Goal: Task Accomplishment & Management: Use online tool/utility

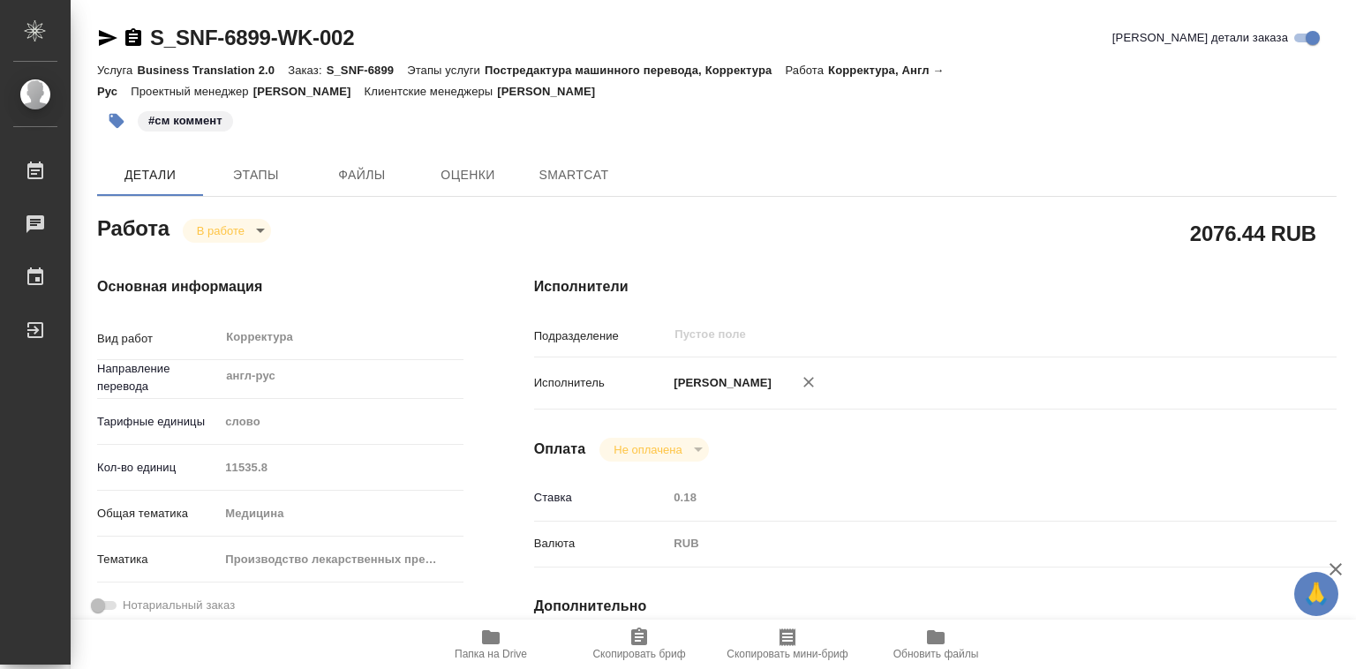
type textarea "x"
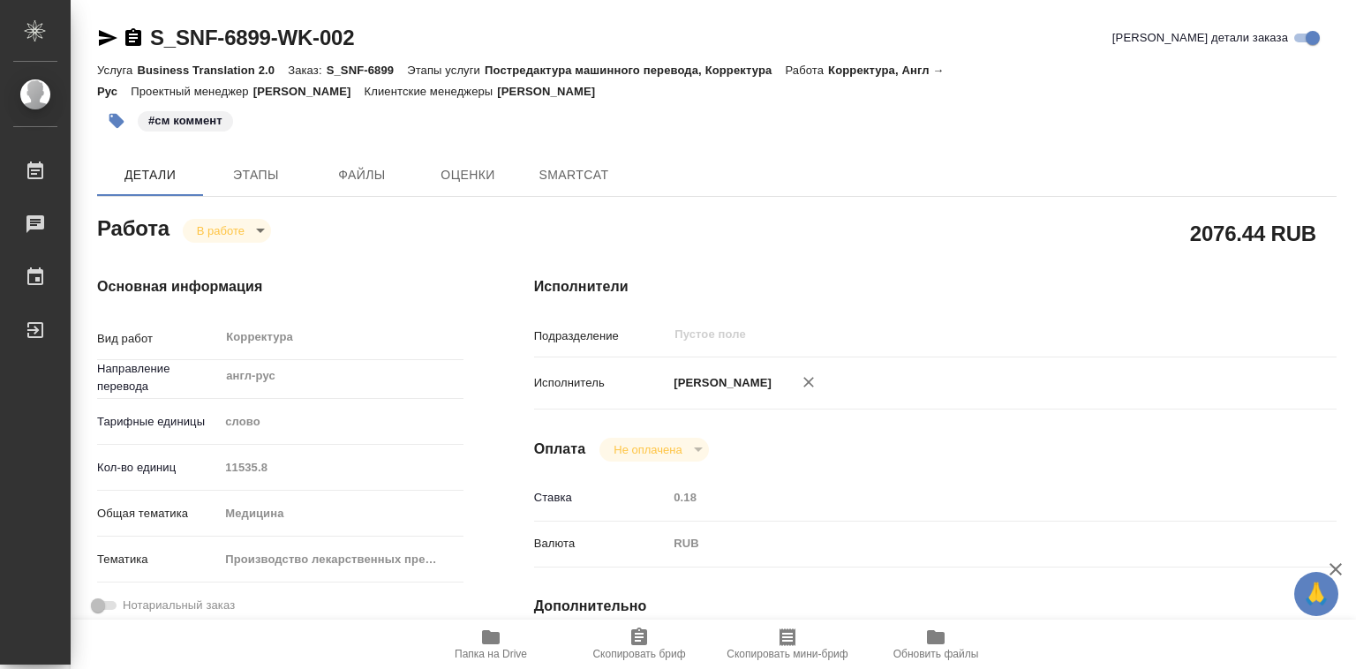
type textarea "x"
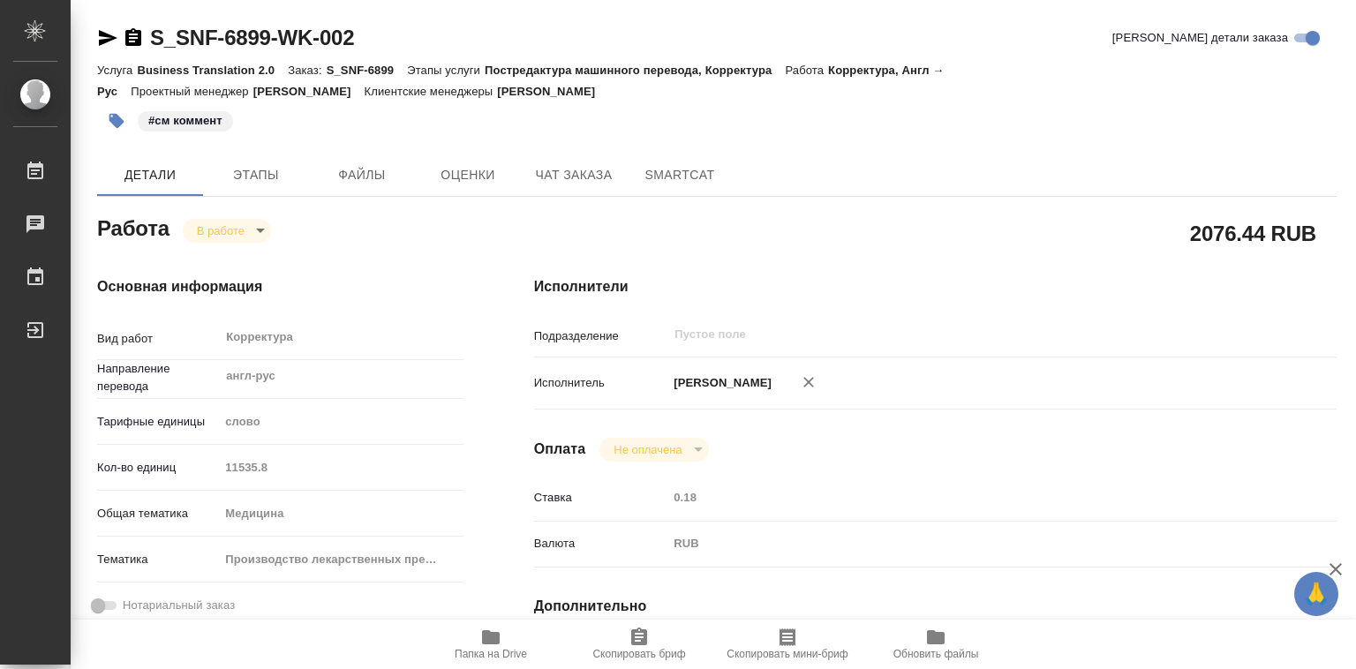
type textarea "x"
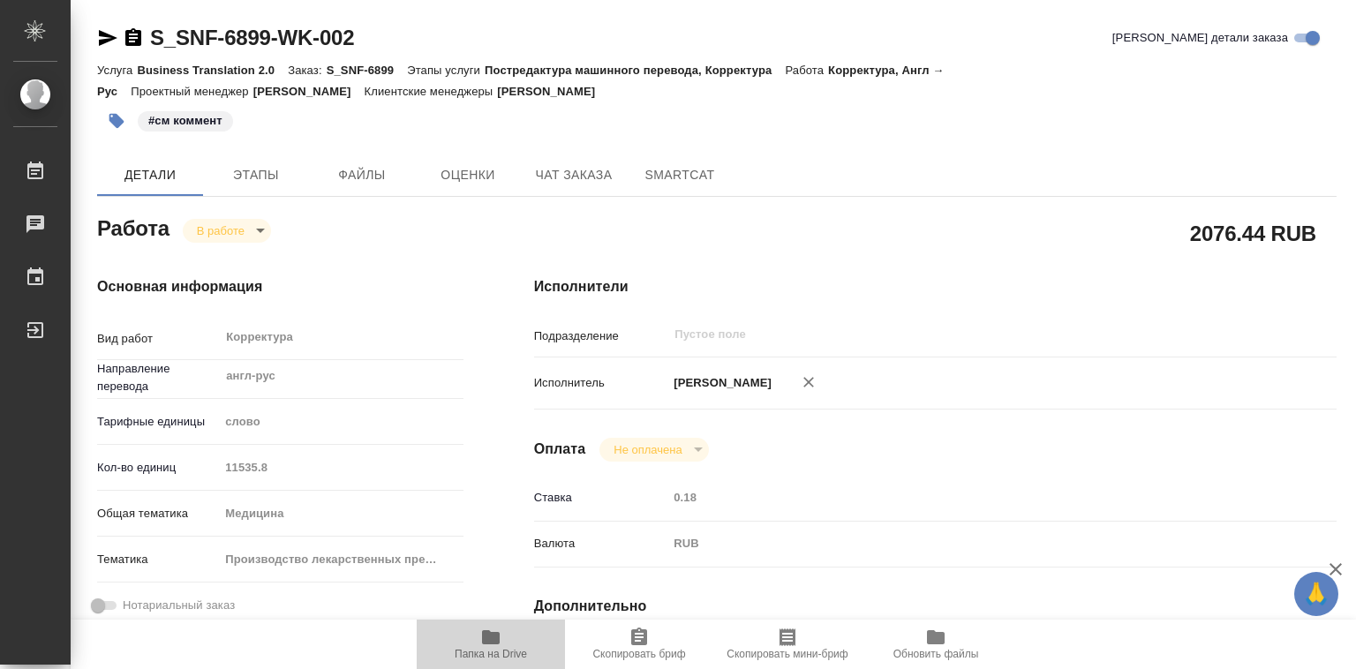
click at [495, 639] on icon "button" at bounding box center [491, 637] width 18 height 14
type textarea "x"
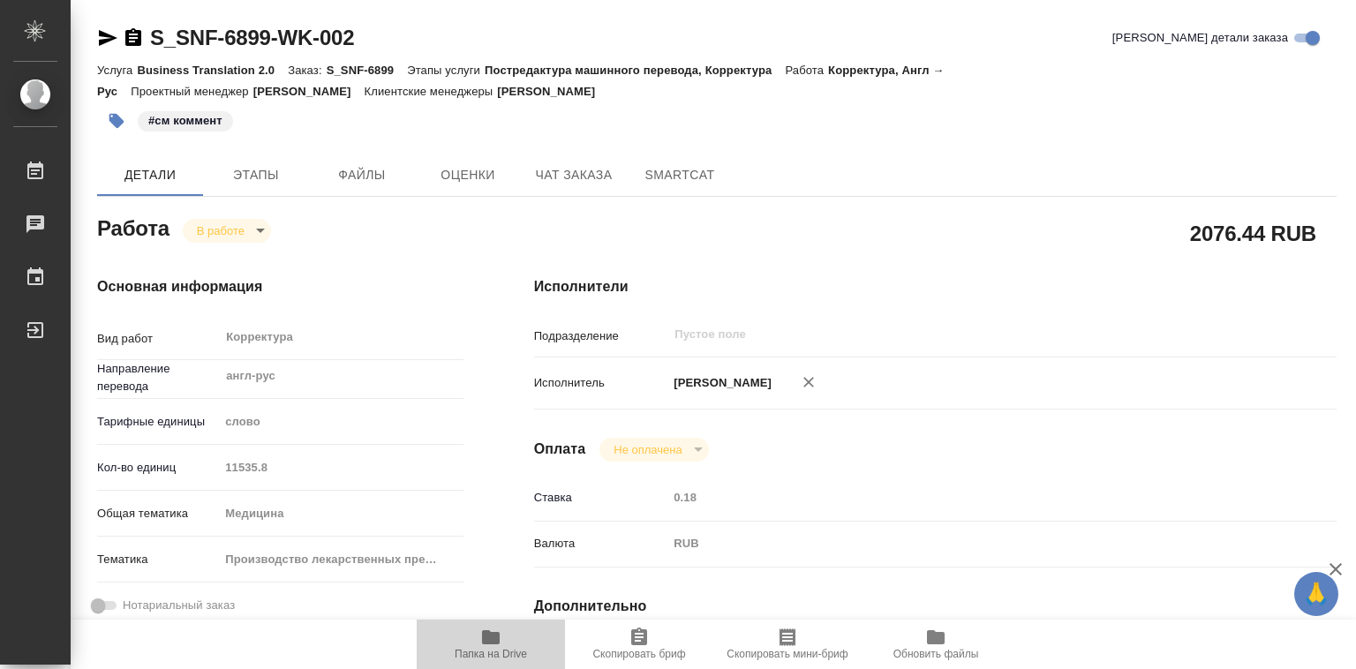
type textarea "x"
